Goal: Information Seeking & Learning: Find specific fact

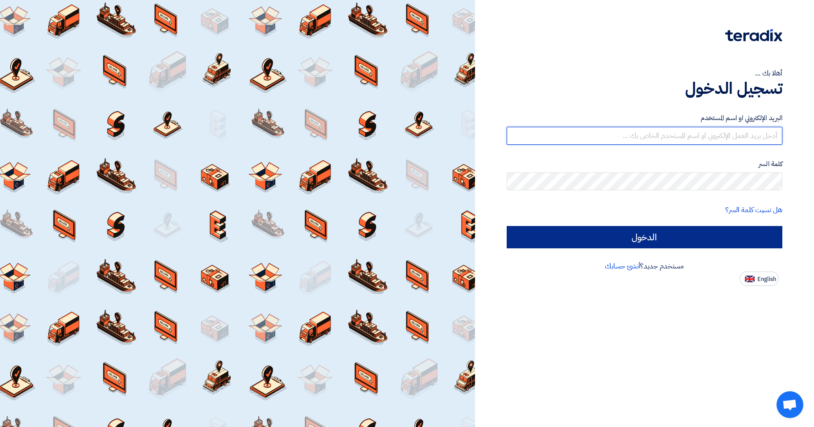
type input "[EMAIL_ADDRESS][DOMAIN_NAME]"
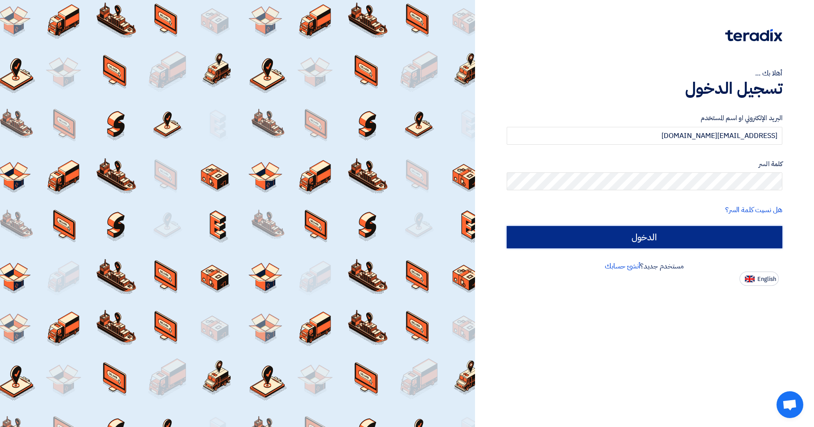
click at [669, 228] on input "الدخول" at bounding box center [645, 237] width 276 height 22
type input "Sign in"
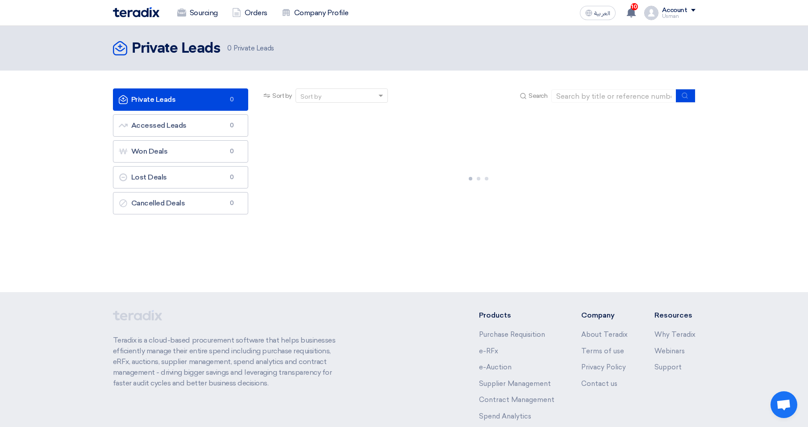
drag, startPoint x: 0, startPoint y: 164, endPoint x: 5, endPoint y: 271, distance: 106.8
click at [5, 278] on div "Private Leads Private Leads 0 Private Leads" at bounding box center [404, 159] width 808 height 266
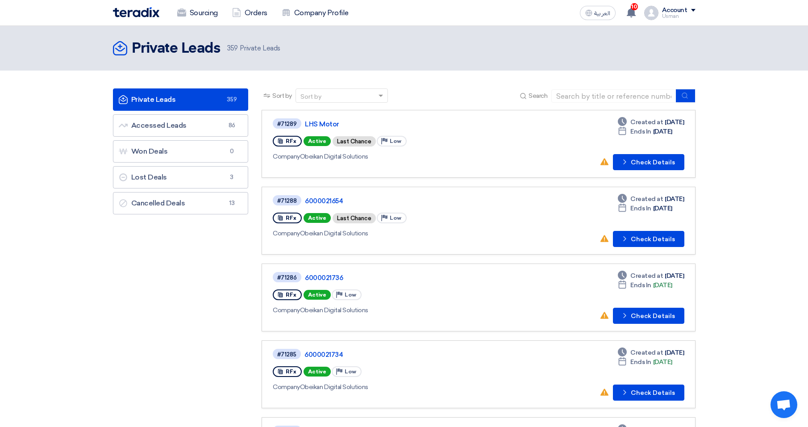
click at [142, 13] on img at bounding box center [136, 12] width 46 height 10
click at [311, 122] on link "LHS Motor" at bounding box center [416, 124] width 223 height 8
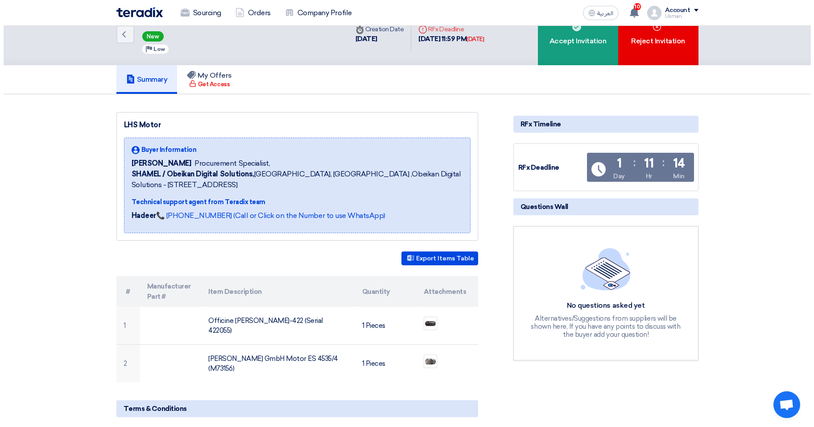
scroll to position [178, 0]
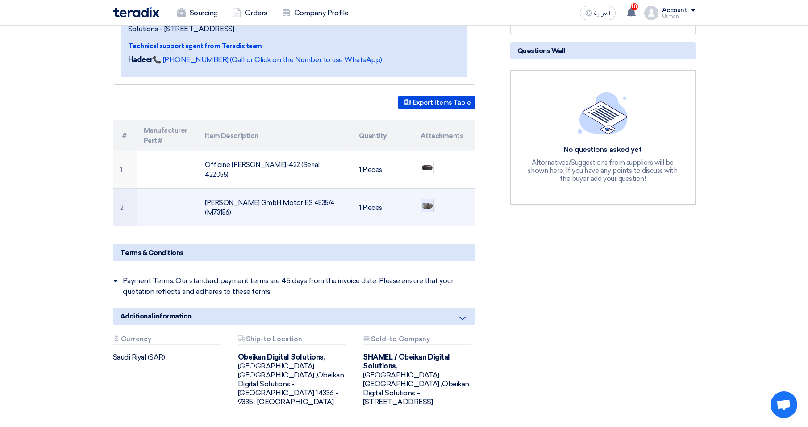
click at [427, 203] on img at bounding box center [427, 206] width 12 height 8
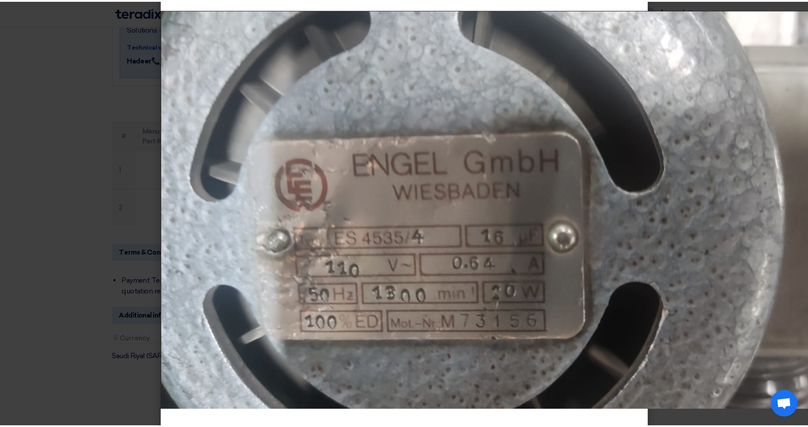
scroll to position [0, 0]
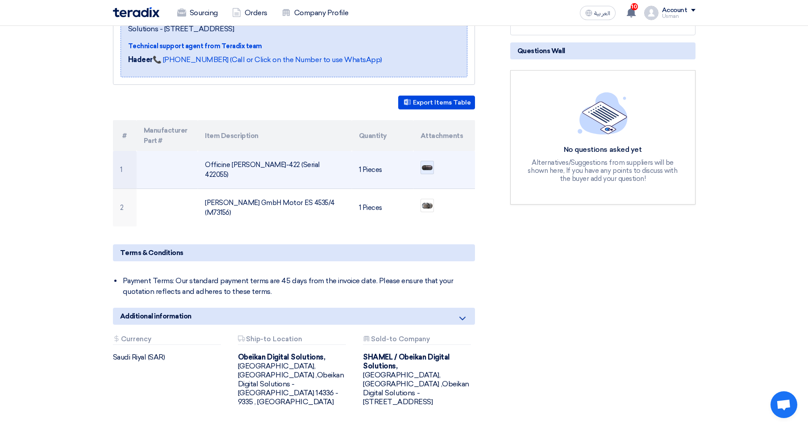
click at [428, 170] on img at bounding box center [427, 167] width 12 height 7
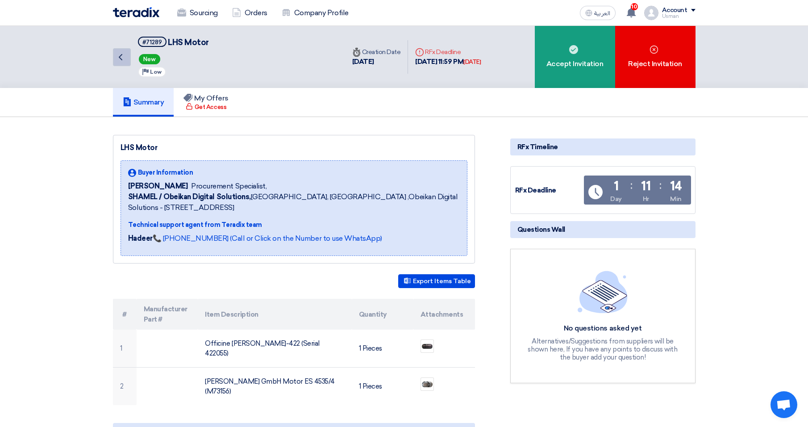
click at [123, 57] on icon "Back" at bounding box center [120, 57] width 11 height 11
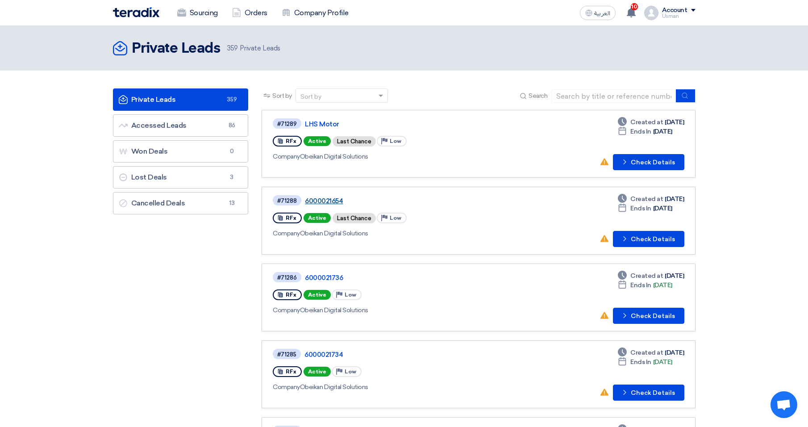
click at [339, 199] on link "6000021654" at bounding box center [416, 201] width 223 height 8
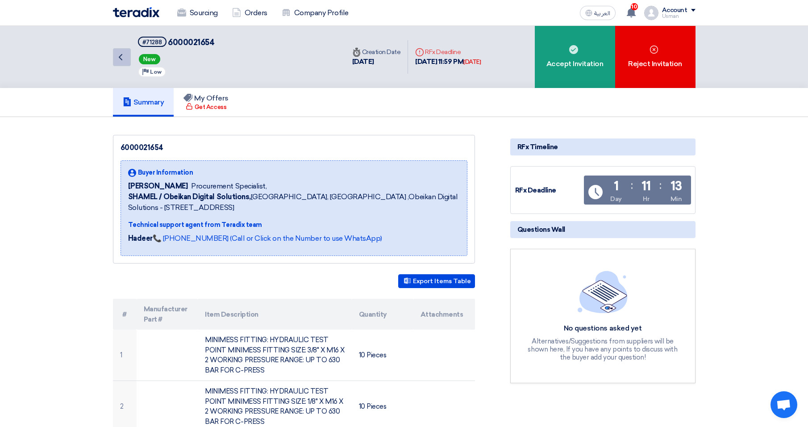
click at [124, 60] on icon "Back" at bounding box center [120, 57] width 11 height 11
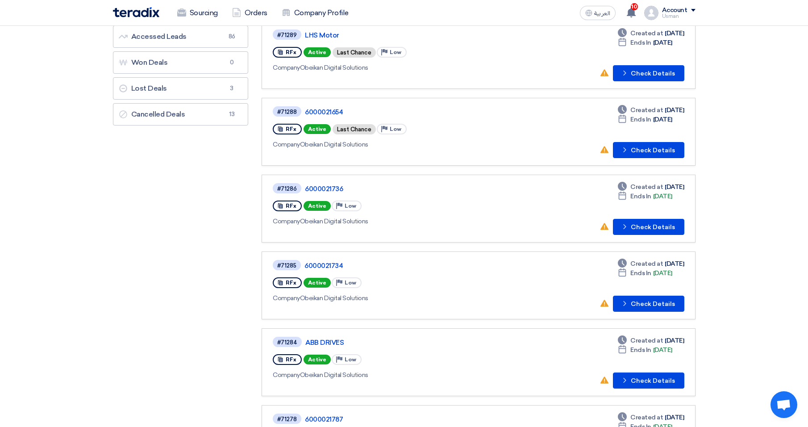
scroll to position [89, 0]
click at [322, 186] on link "6000021736" at bounding box center [416, 188] width 223 height 8
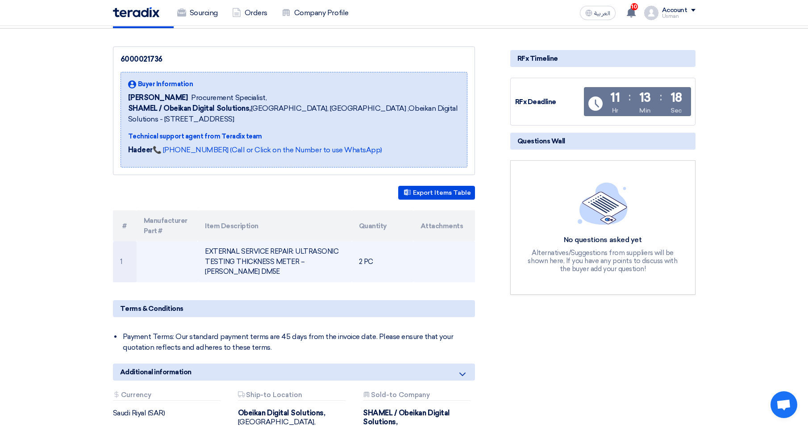
scroll to position [89, 0]
click at [241, 265] on td "EXTERNAL SERVICE REPAIR: ULTRASONIC TESTING THICKNESS METER – [PERSON_NAME] DM5E" at bounding box center [275, 260] width 154 height 41
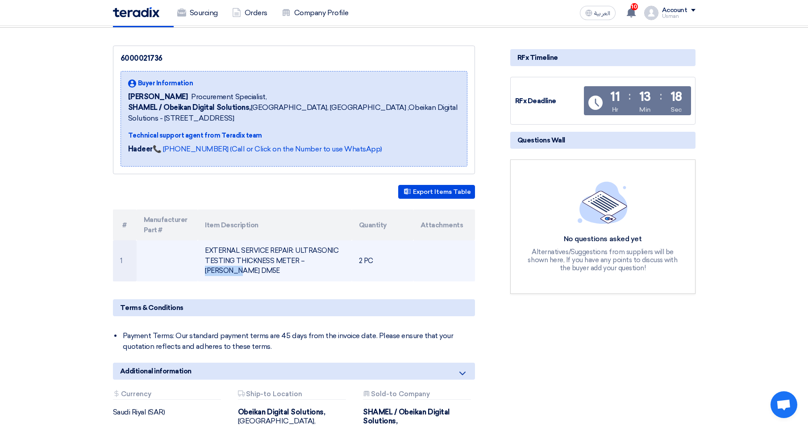
click at [241, 265] on td "EXTERNAL SERVICE REPAIR: ULTRASONIC TESTING THICKNESS METER – [PERSON_NAME] DM5E" at bounding box center [275, 260] width 154 height 41
copy tr "EXTERNAL SERVICE REPAIR: ULTRASONIC TESTING THICKNESS METER – [PERSON_NAME] DM5E"
click at [257, 258] on td "EXTERNAL SERVICE REPAIR: ULTRASONIC TESTING THICKNESS METER – [PERSON_NAME] DM5E" at bounding box center [275, 260] width 154 height 41
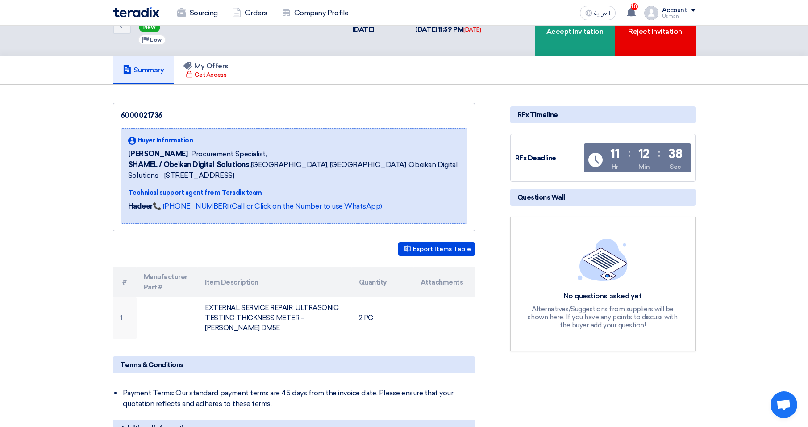
scroll to position [0, 0]
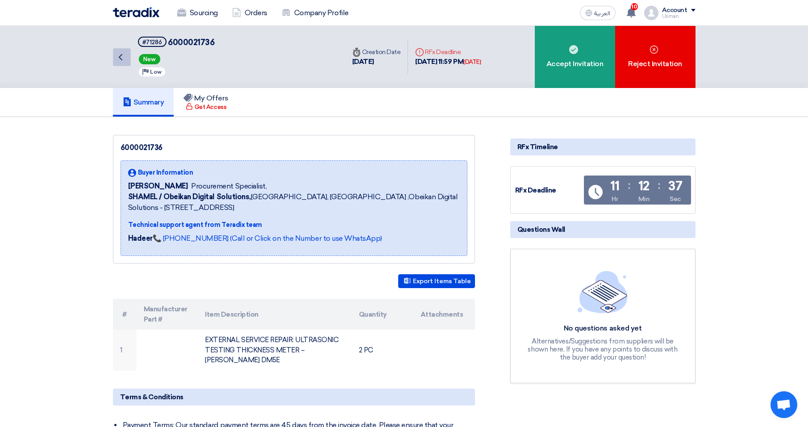
click at [123, 56] on icon "Back" at bounding box center [120, 57] width 11 height 11
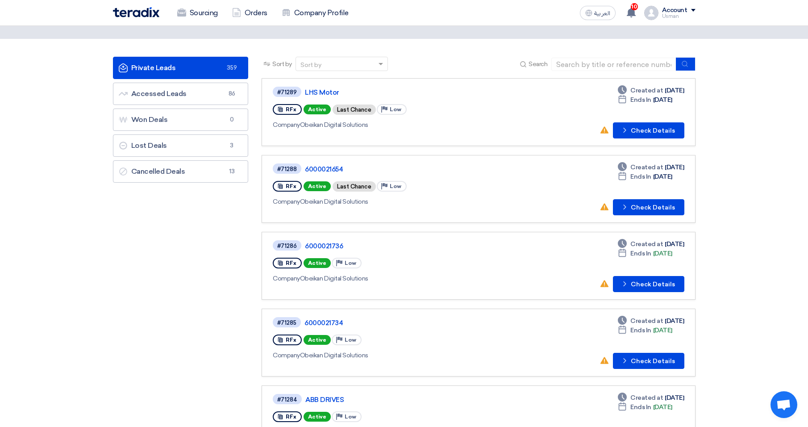
scroll to position [45, 0]
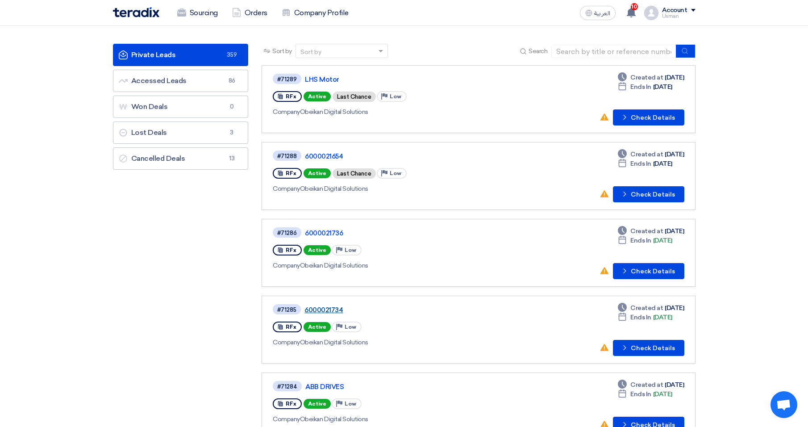
click at [328, 308] on link "6000021734" at bounding box center [415, 310] width 223 height 8
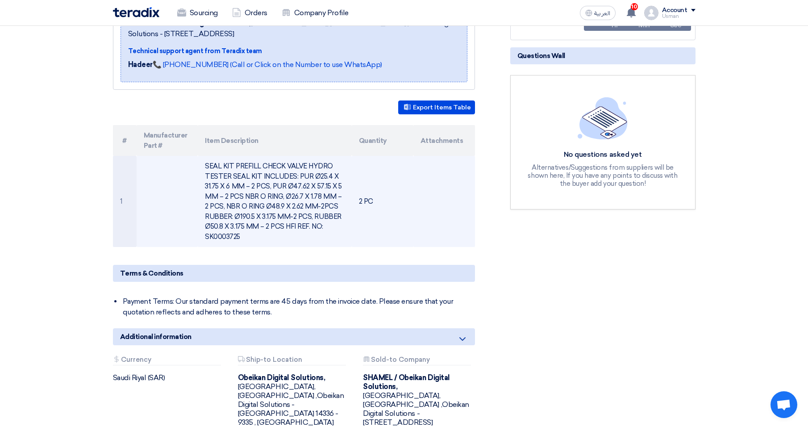
scroll to position [178, 0]
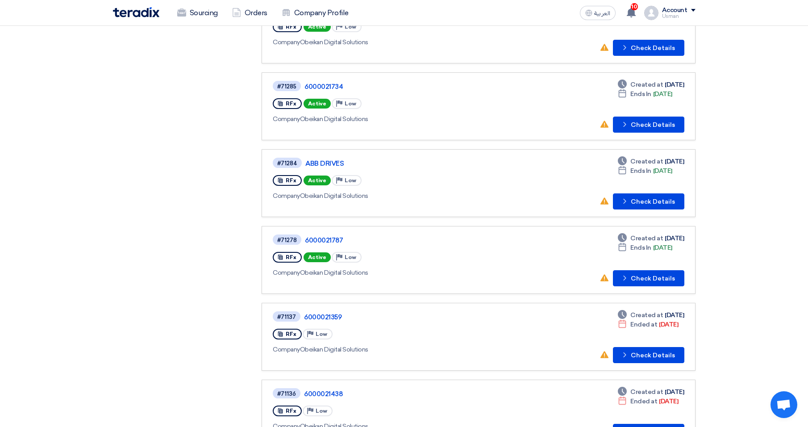
scroll to position [357, 0]
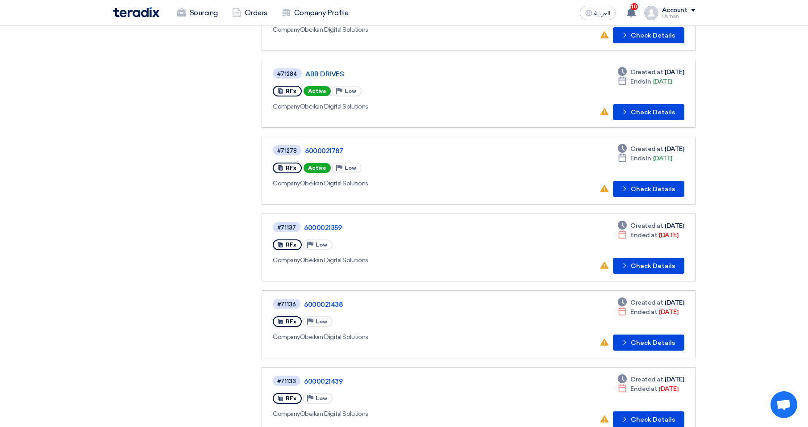
click at [315, 71] on link "ABB DRIVES" at bounding box center [416, 74] width 223 height 8
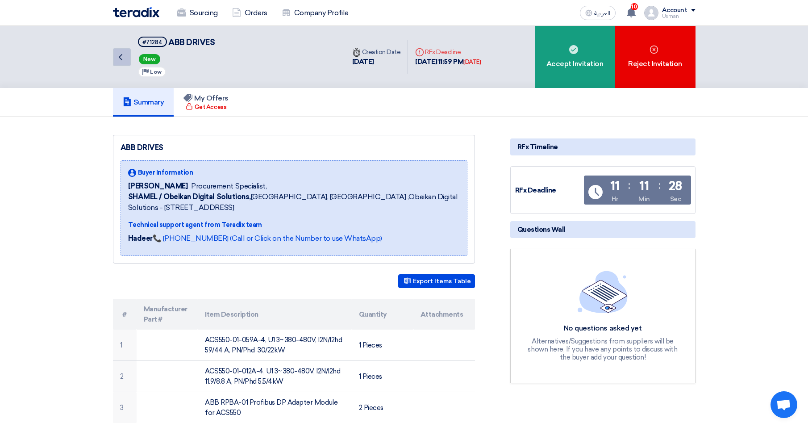
click at [117, 57] on icon "Back" at bounding box center [120, 57] width 11 height 11
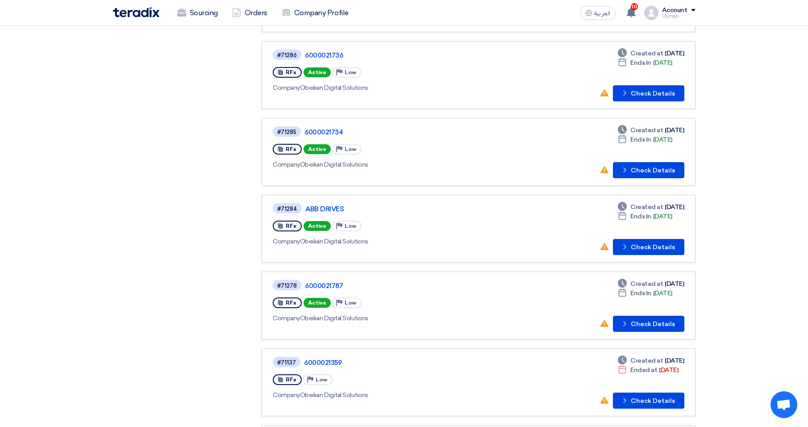
scroll to position [268, 0]
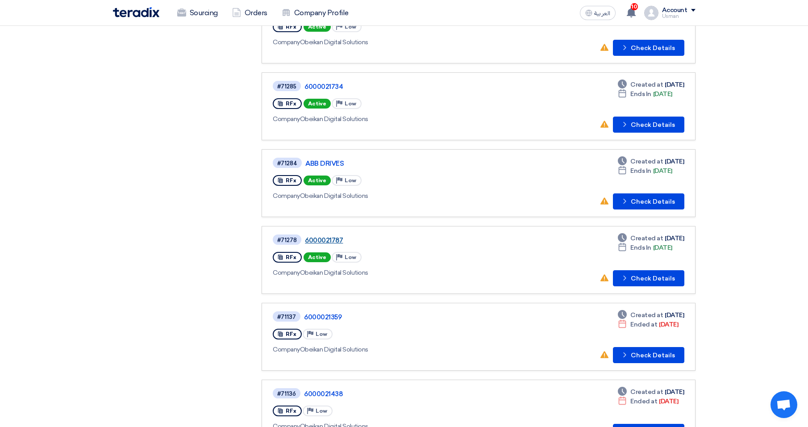
click at [329, 242] on link "6000021787" at bounding box center [416, 240] width 223 height 8
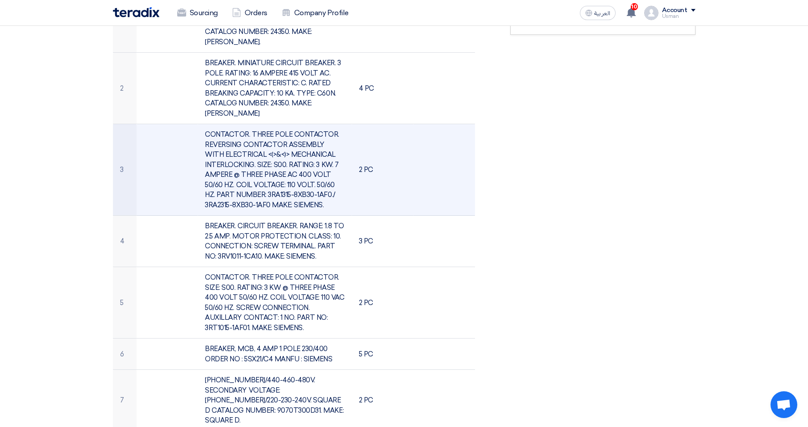
scroll to position [357, 0]
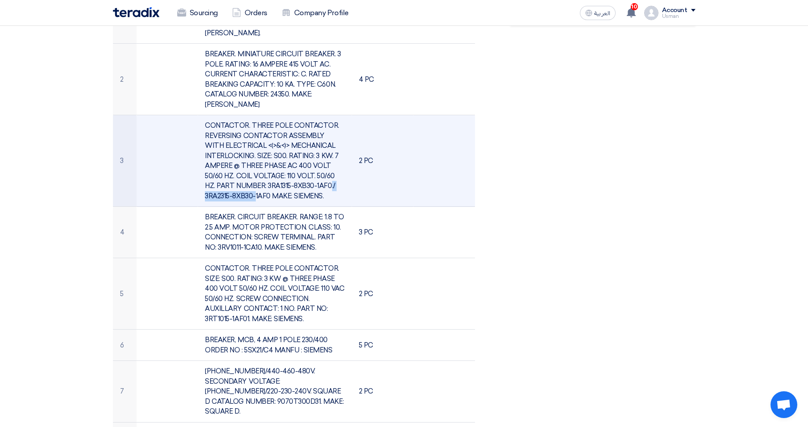
drag, startPoint x: 256, startPoint y: 186, endPoint x: 318, endPoint y: 184, distance: 62.1
click at [318, 184] on td "CONTACTOR. THREE POLE CONTACTOR. REVERSING CONTACTOR ASSEMBLY WITH ELECTRICAL <…" at bounding box center [275, 160] width 154 height 91
drag, startPoint x: 318, startPoint y: 184, endPoint x: 271, endPoint y: 182, distance: 46.9
click at [275, 179] on td "CONTACTOR. THREE POLE CONTACTOR. REVERSING CONTACTOR ASSEMBLY WITH ELECTRICAL <…" at bounding box center [275, 160] width 154 height 91
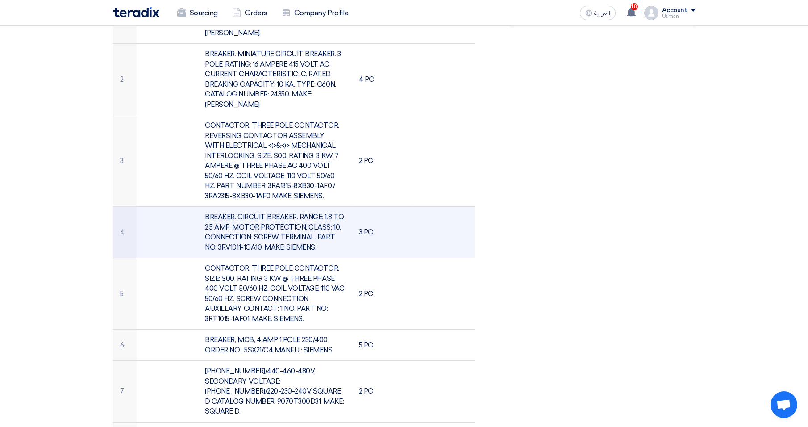
drag, startPoint x: 220, startPoint y: 245, endPoint x: 262, endPoint y: 247, distance: 42.4
click at [262, 247] on td "BREAKER. CIRCUIT BREAKER. RANGE: 1.8 TO 2.5 AMP. MOTOR PROTECTION. CLASS: 10. C…" at bounding box center [275, 232] width 154 height 51
copy td "3RV1011-1CA10"
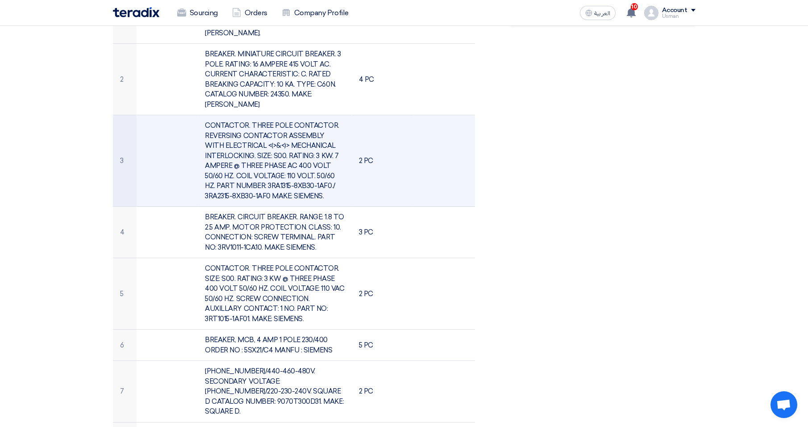
drag, startPoint x: 255, startPoint y: 187, endPoint x: 269, endPoint y: 195, distance: 15.8
click at [269, 195] on td "CONTACTOR. THREE POLE CONTACTOR. REVERSING CONTACTOR ASSEMBLY WITH ELECTRICAL <…" at bounding box center [275, 160] width 154 height 91
copy td "3RA1315-8XB30-1AF0./ 3RA2315-8XB30-1AF0"
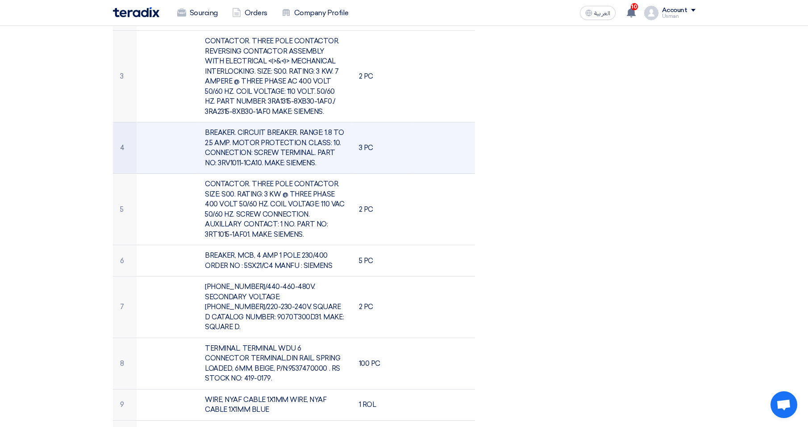
scroll to position [446, 0]
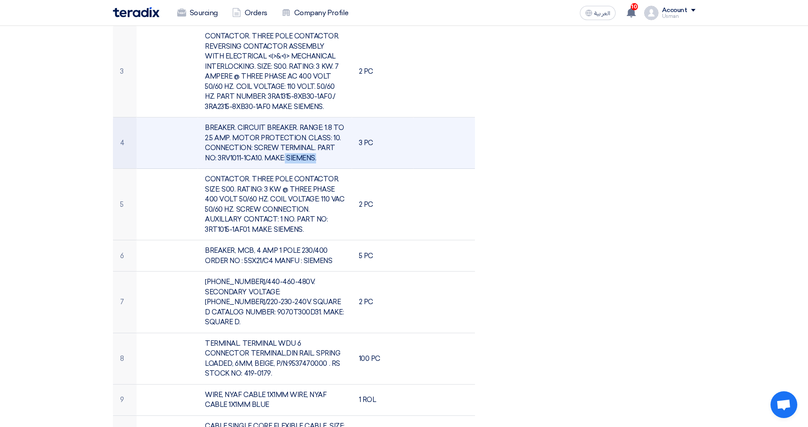
drag, startPoint x: 230, startPoint y: 158, endPoint x: 258, endPoint y: 158, distance: 27.7
click at [258, 158] on td "BREAKER. CIRCUIT BREAKER. RANGE: 1.8 TO 2.5 AMP. MOTOR PROTECTION. CLASS: 10. C…" at bounding box center [275, 142] width 154 height 51
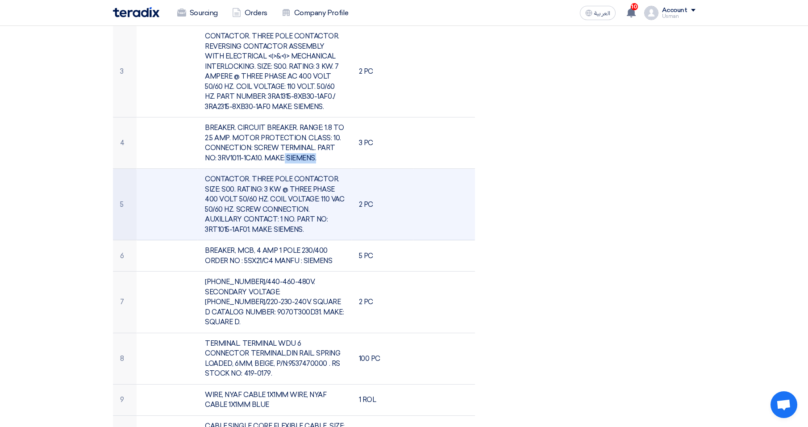
drag, startPoint x: 205, startPoint y: 231, endPoint x: 249, endPoint y: 231, distance: 43.7
click at [249, 231] on td "CONTACTOR. THREE POLE CONTACTOR. SIZE: S00. RATING: 3 KW @ THREE PHASE 400 VOLT…" at bounding box center [275, 204] width 154 height 71
copy td "3RT1015-1AF01"
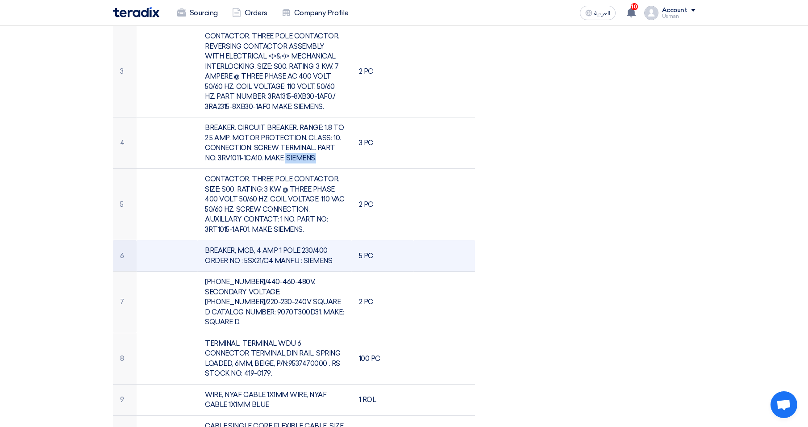
drag, startPoint x: 245, startPoint y: 261, endPoint x: 298, endPoint y: 262, distance: 52.7
click at [298, 262] on td "BREAKER, MCB, 4 AMP 1 POLE 230/400 ORDER NO : 5SX21/C4 MANFU : SIEMENS" at bounding box center [275, 255] width 154 height 31
drag, startPoint x: 298, startPoint y: 262, endPoint x: 246, endPoint y: 269, distance: 52.2
click at [268, 259] on td "BREAKER, MCB, 4 AMP 1 POLE 230/400 ORDER NO : 5SX21/C4 MANFU : SIEMENS" at bounding box center [275, 255] width 154 height 31
drag, startPoint x: 244, startPoint y: 262, endPoint x: 272, endPoint y: 265, distance: 28.2
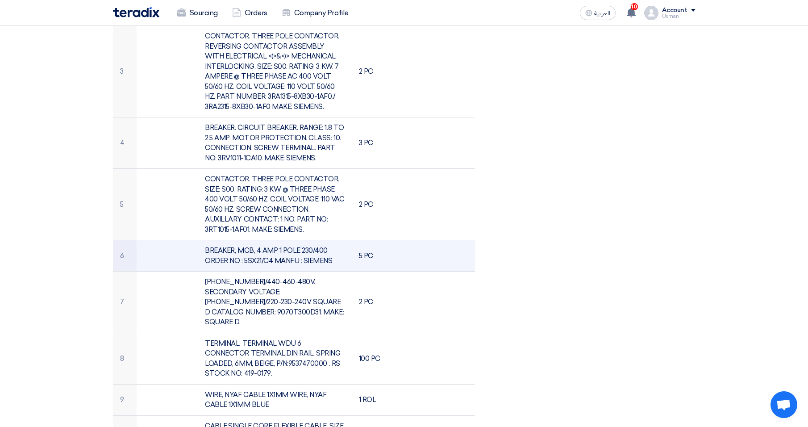
click at [272, 265] on td "BREAKER, MCB, 4 AMP 1 POLE 230/400 ORDER NO : 5SX21/C4 MANFU : SIEMENS" at bounding box center [275, 255] width 154 height 31
copy td "5SX21/C4"
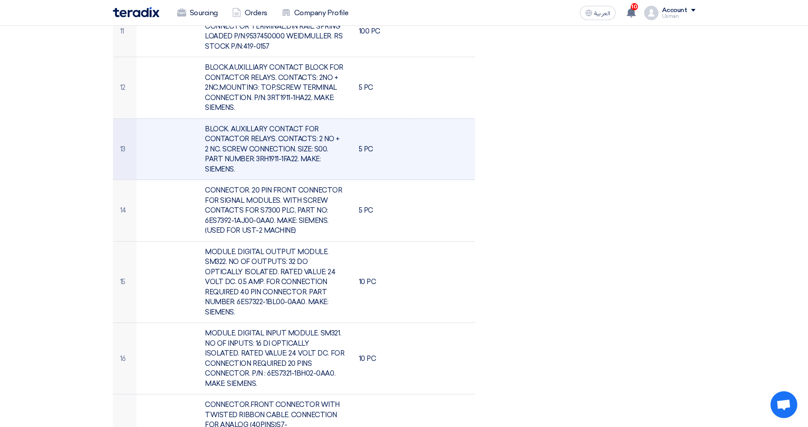
scroll to position [982, 0]
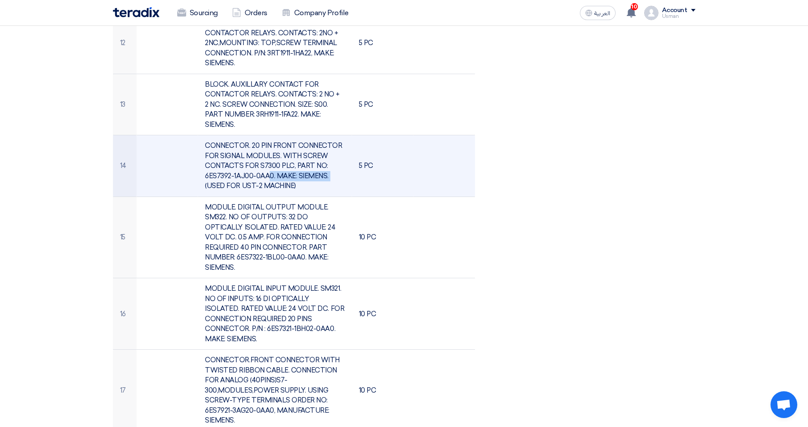
drag, startPoint x: 204, startPoint y: 155, endPoint x: 270, endPoint y: 155, distance: 66.0
click at [270, 155] on td "CONNECTOR. 20 PIN FRONT CONNECTOR FOR SIGNAL MODULES. WITH SCREW CONTACTS FOR S…" at bounding box center [275, 166] width 154 height 62
copy td "6ES7392-1AJ00-0AA0"
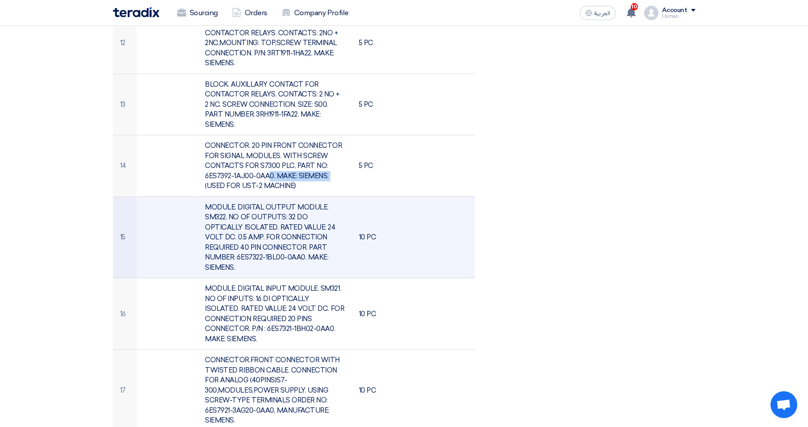
drag, startPoint x: 302, startPoint y: 226, endPoint x: 243, endPoint y: 236, distance: 59.8
click at [243, 236] on td "MODULE. DIGITAL OUTPUT MODULE. SM322. NO OF OUTPUTS: 32 DO OPTICALLY ISOLATED. …" at bounding box center [275, 237] width 154 height 82
copy td "6ES7322-1BL00-0AA0"
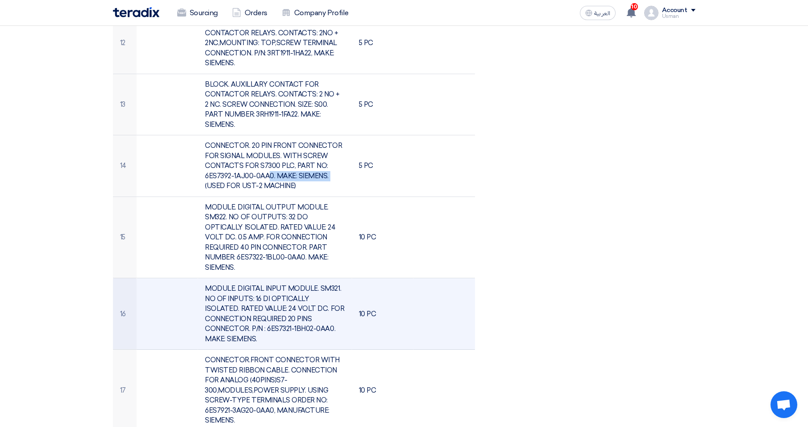
drag, startPoint x: 267, startPoint y: 297, endPoint x: 331, endPoint y: 298, distance: 63.8
click at [331, 298] on td "MODULE. DIGITAL INPUT MODULE. SM321. NO OF INPUTS: 16 DI OPTICALLY ISOLATED. RA…" at bounding box center [275, 313] width 154 height 71
copy td "6ES7321-1BH02-0AA0"
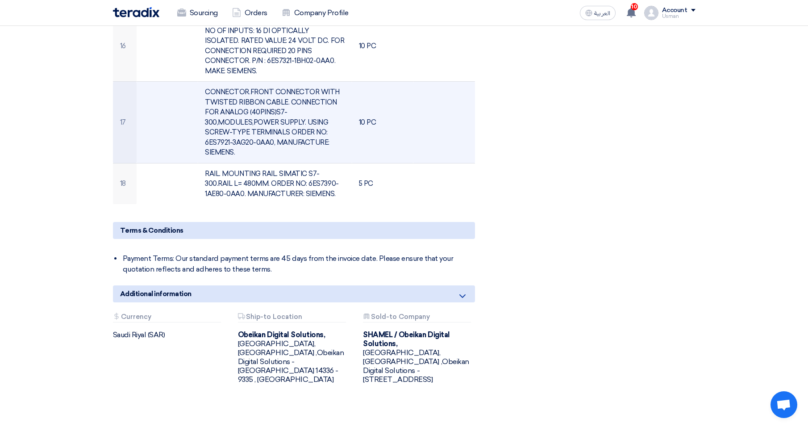
scroll to position [1205, 0]
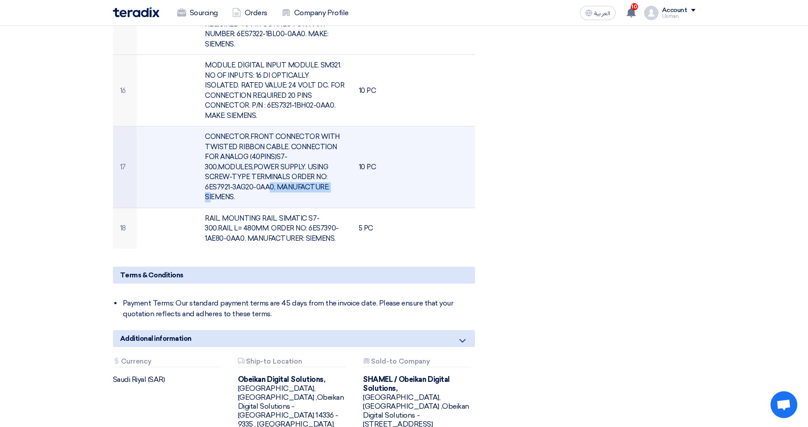
drag, startPoint x: 206, startPoint y: 157, endPoint x: 271, endPoint y: 157, distance: 65.2
click at [271, 157] on td "CONNECTOR.FRONT CONNECTOR WITH TWISTED RIBBON CABLE. CONNECTION FOR ANALOG (40P…" at bounding box center [275, 167] width 154 height 82
copy td "6ES7921-3AG20-0AA0"
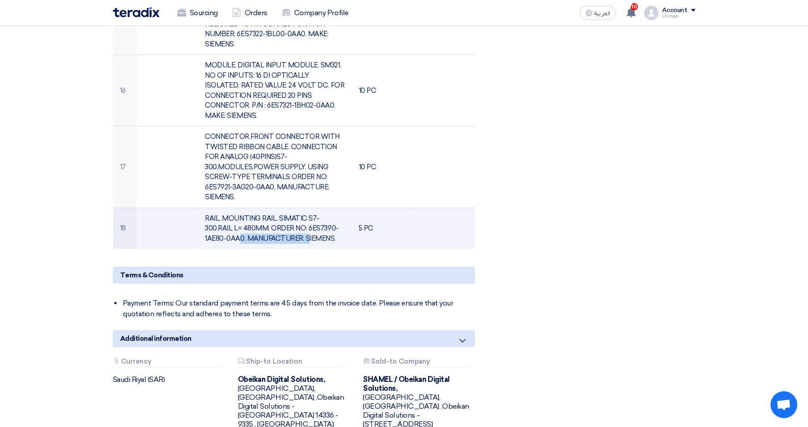
drag, startPoint x: 278, startPoint y: 199, endPoint x: 222, endPoint y: 207, distance: 57.3
click at [222, 207] on td "RAIL. MOUNTING RAIL. SIMATIC S7-300.RAIL L= 480MM. ORDER NO: 6ES7390-1AE80-0AA0…" at bounding box center [275, 227] width 154 height 41
copy td "6ES7390-1AE80-0AA0"
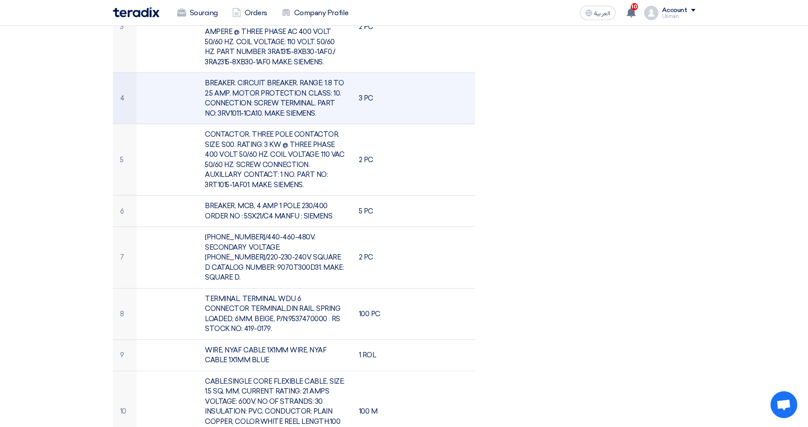
scroll to position [223, 0]
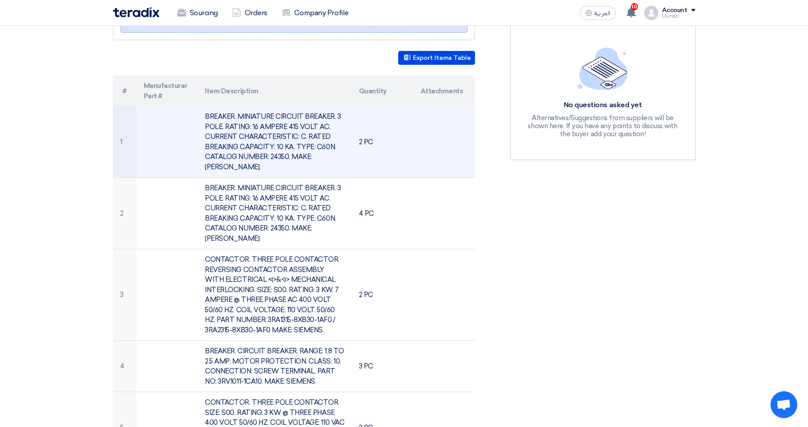
drag, startPoint x: 205, startPoint y: 118, endPoint x: 231, endPoint y: 166, distance: 55.1
click at [231, 166] on td "BREAKER. MINIATURE CIRCUIT BREAKER. 3 POLE. RATING: 16 AMPERE 415 VOLT AC. CURR…" at bounding box center [275, 141] width 154 height 71
